Goal: Navigation & Orientation: Go to known website

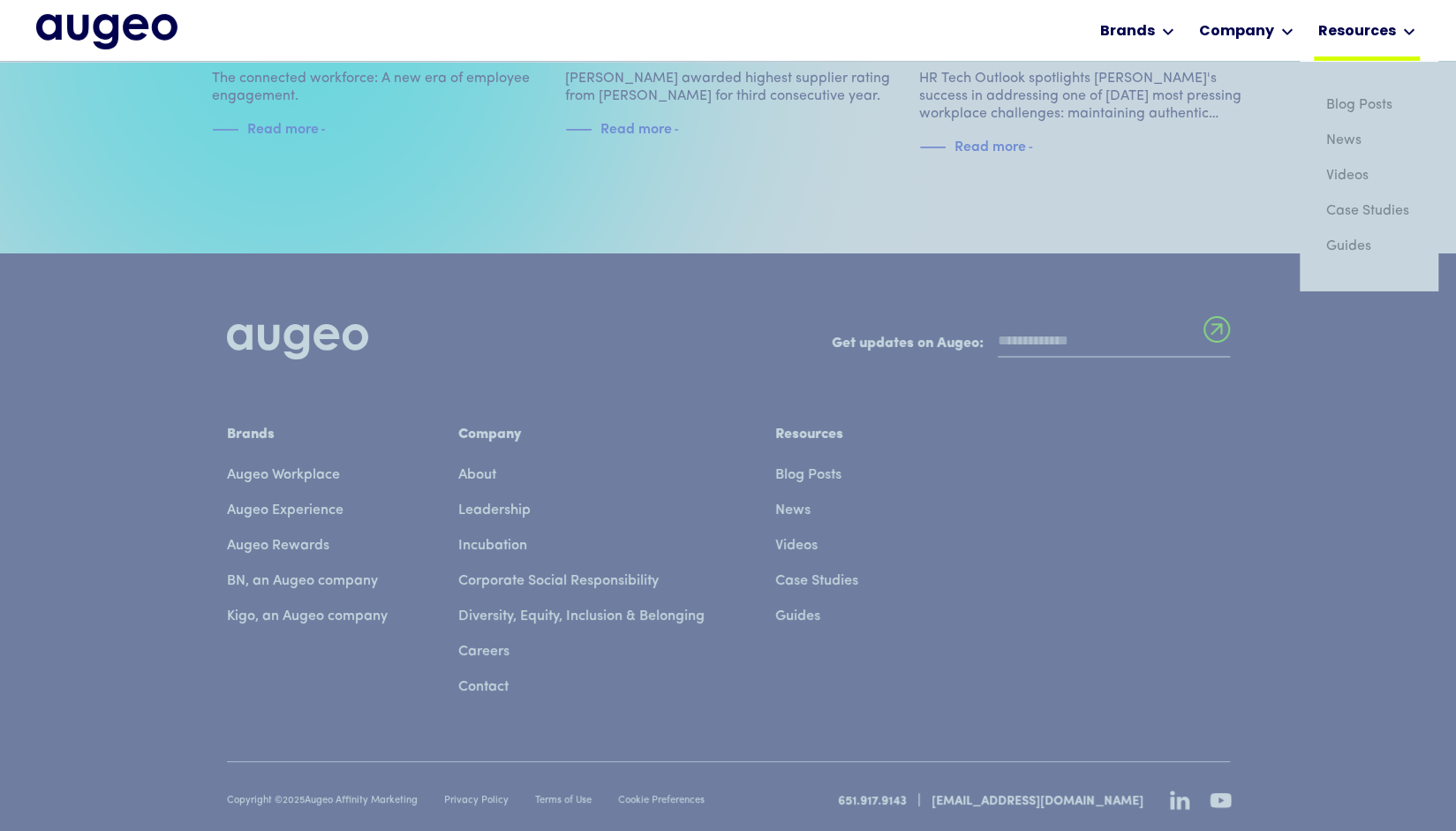
scroll to position [4017, 0]
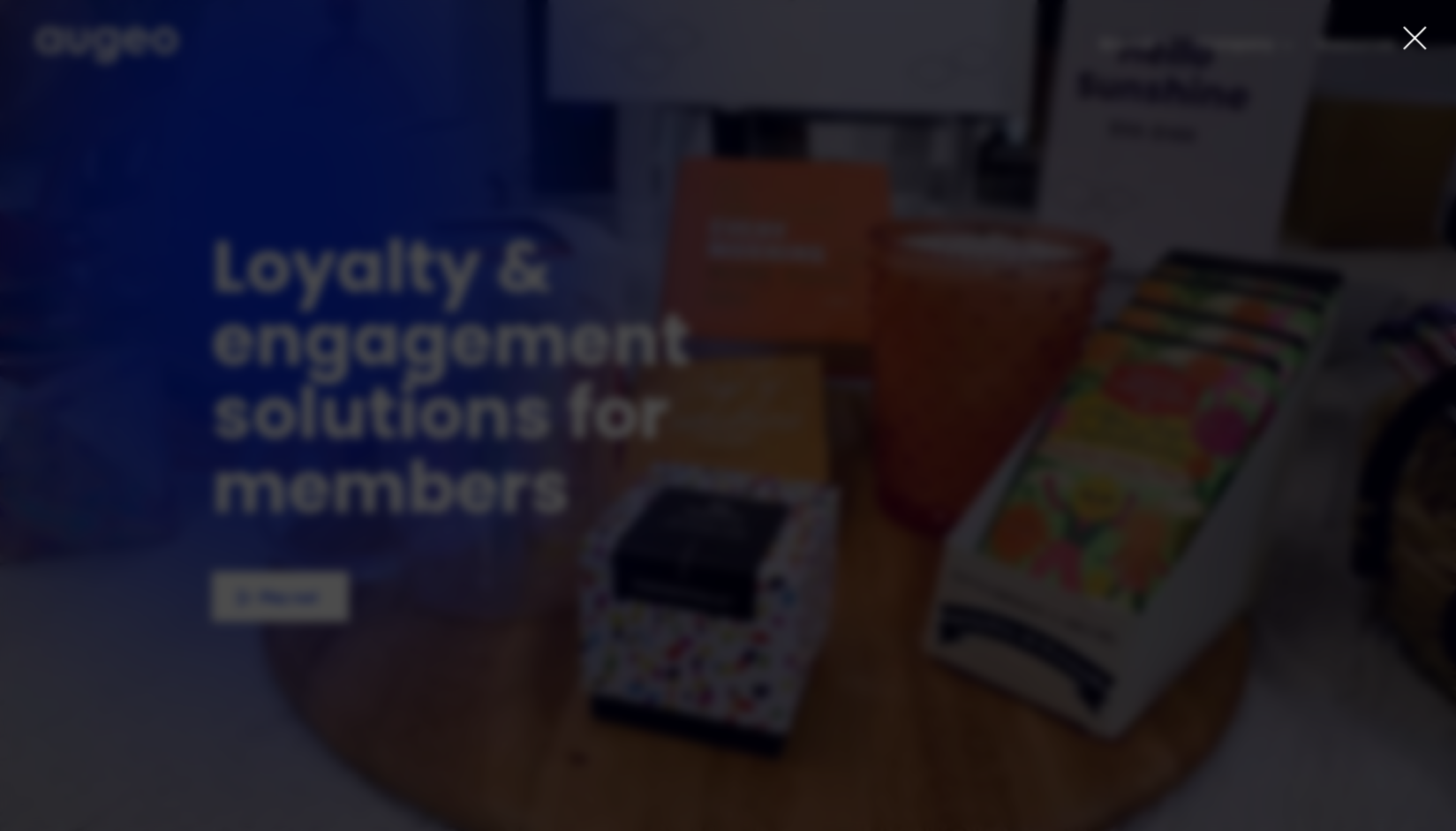
click at [1415, 40] on icon at bounding box center [1414, 38] width 21 height 21
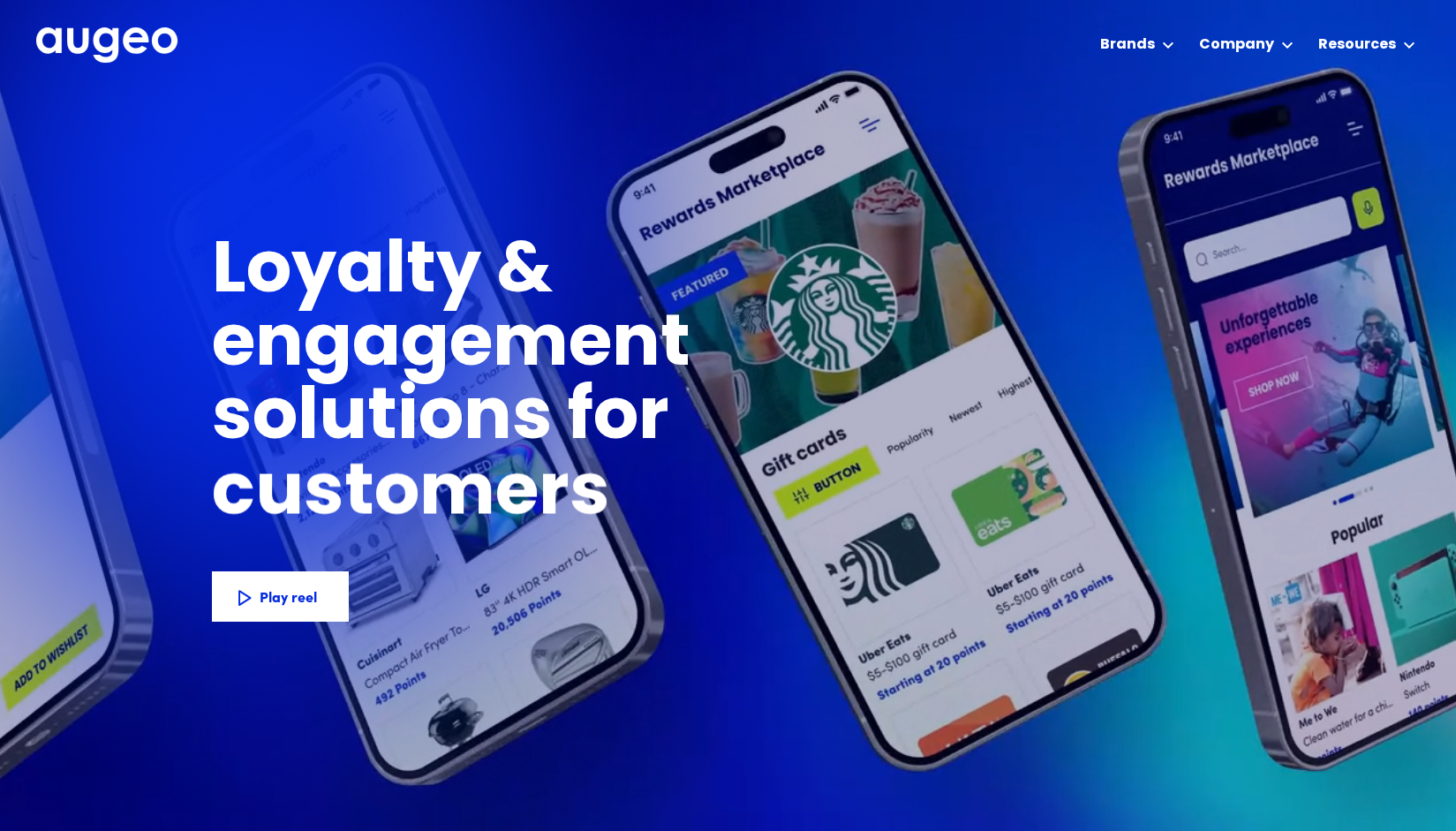
click at [144, 63] on img "home" at bounding box center [106, 46] width 142 height 36
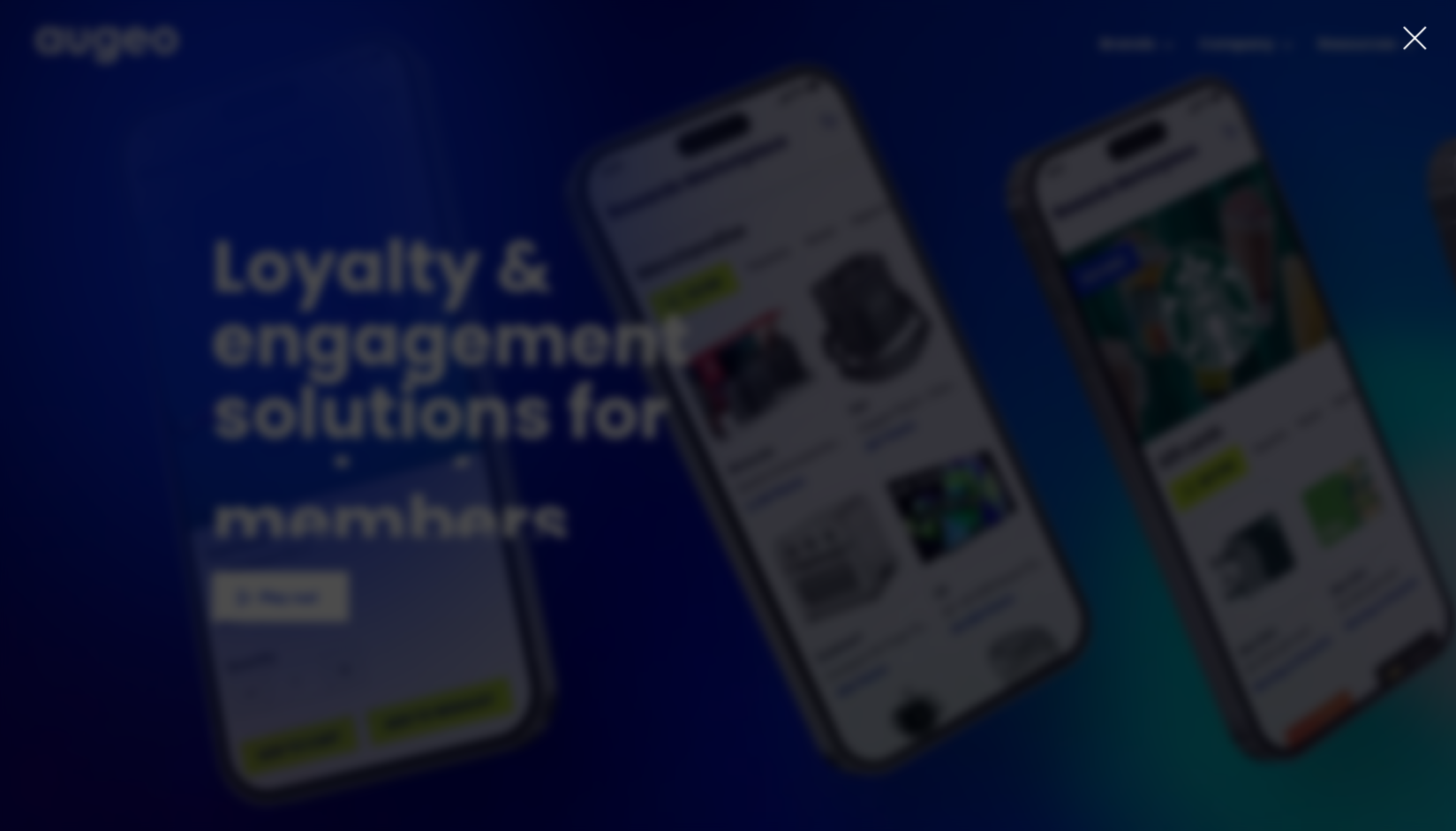
click at [140, 44] on div at bounding box center [728, 416] width 1456 height 831
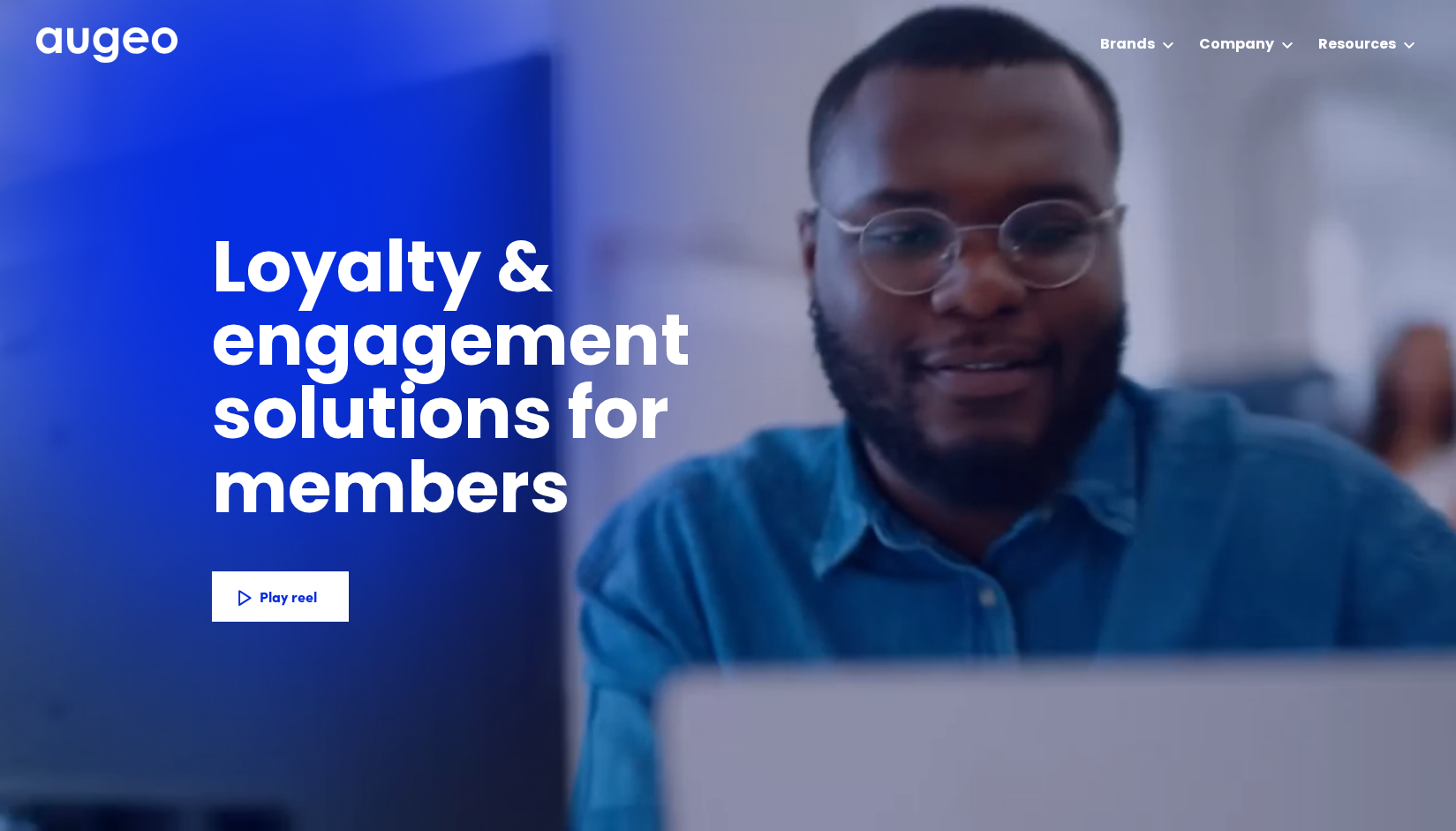
click at [140, 44] on img "home" at bounding box center [106, 46] width 142 height 36
